Goal: Information Seeking & Learning: Check status

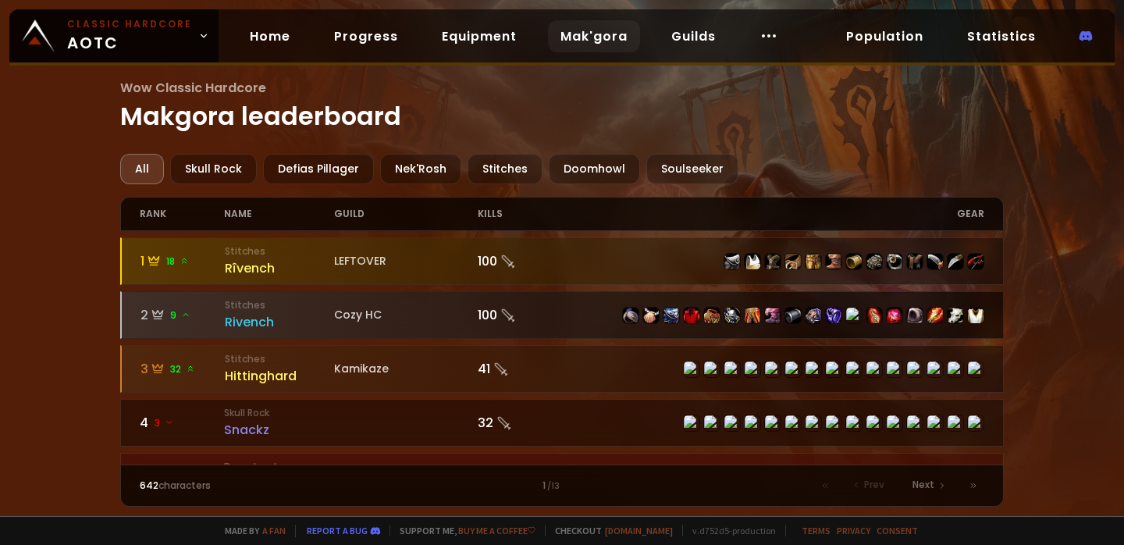
click at [243, 319] on div "Rivench" at bounding box center [280, 322] width 110 height 20
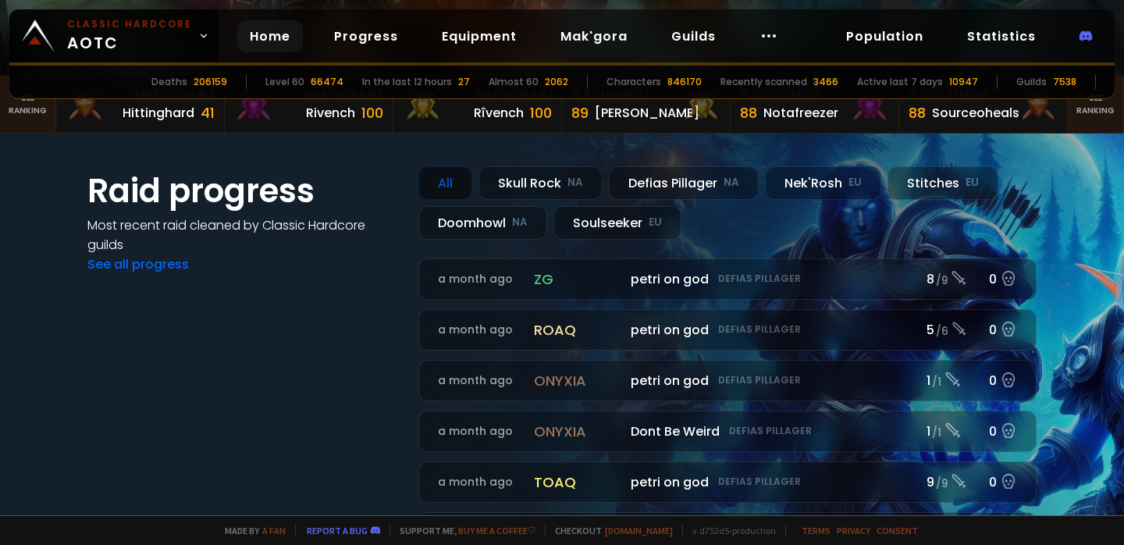
scroll to position [309, 0]
